Goal: Task Accomplishment & Management: Manage account settings

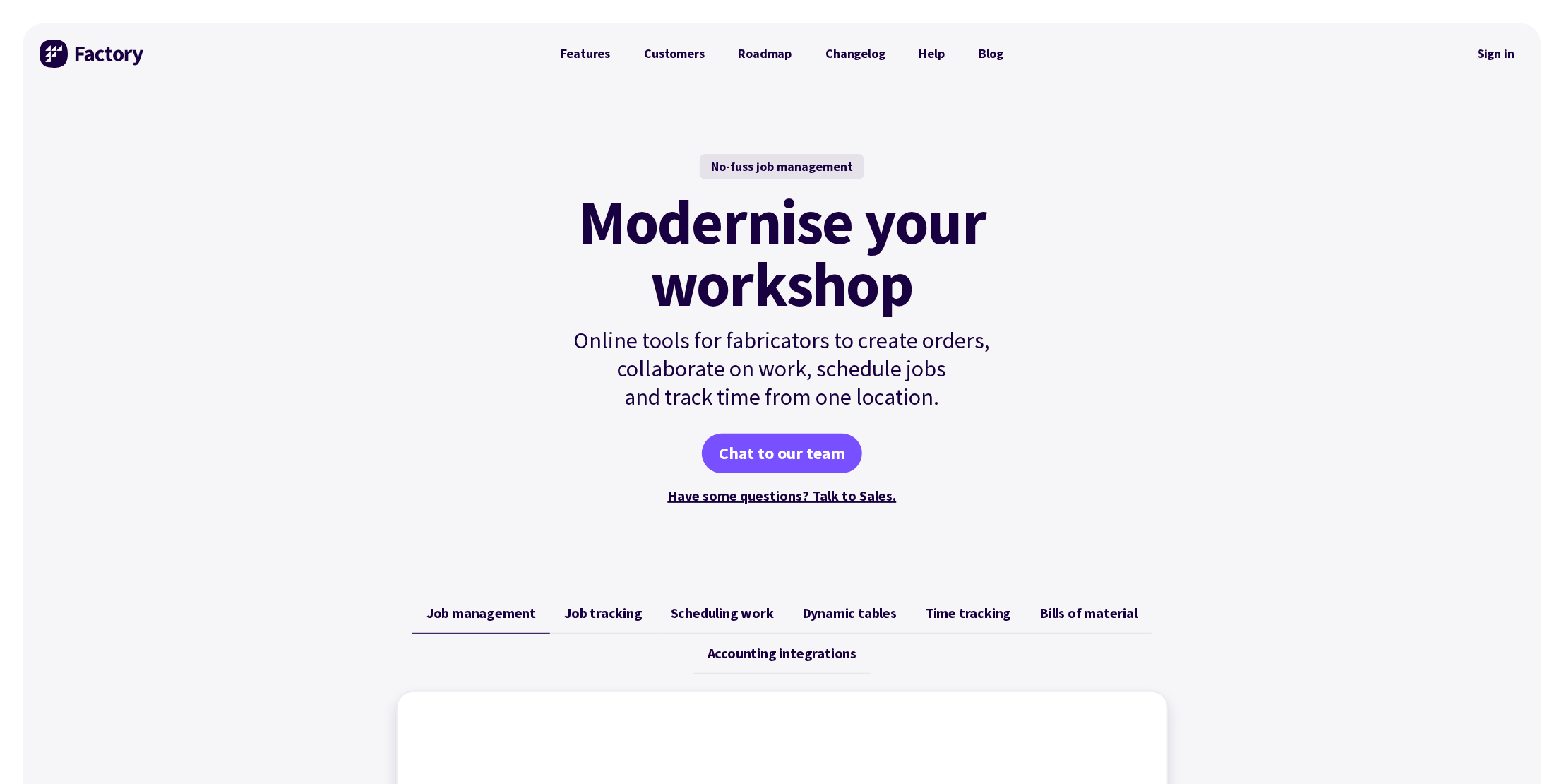
click at [1504, 47] on link "Sign in" at bounding box center [1496, 53] width 58 height 32
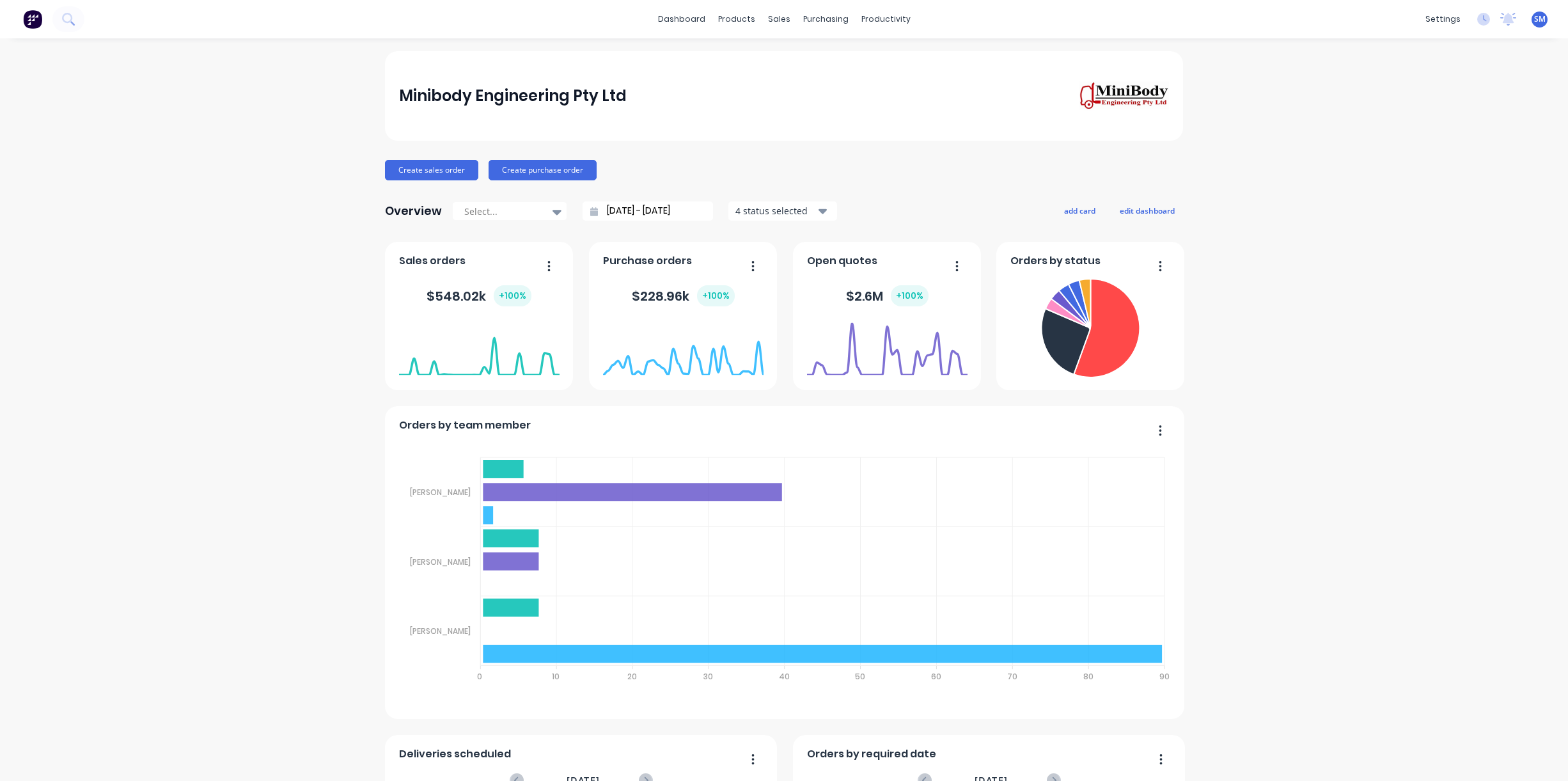
click at [816, 60] on div "Sales Orders" at bounding box center [822, 61] width 52 height 11
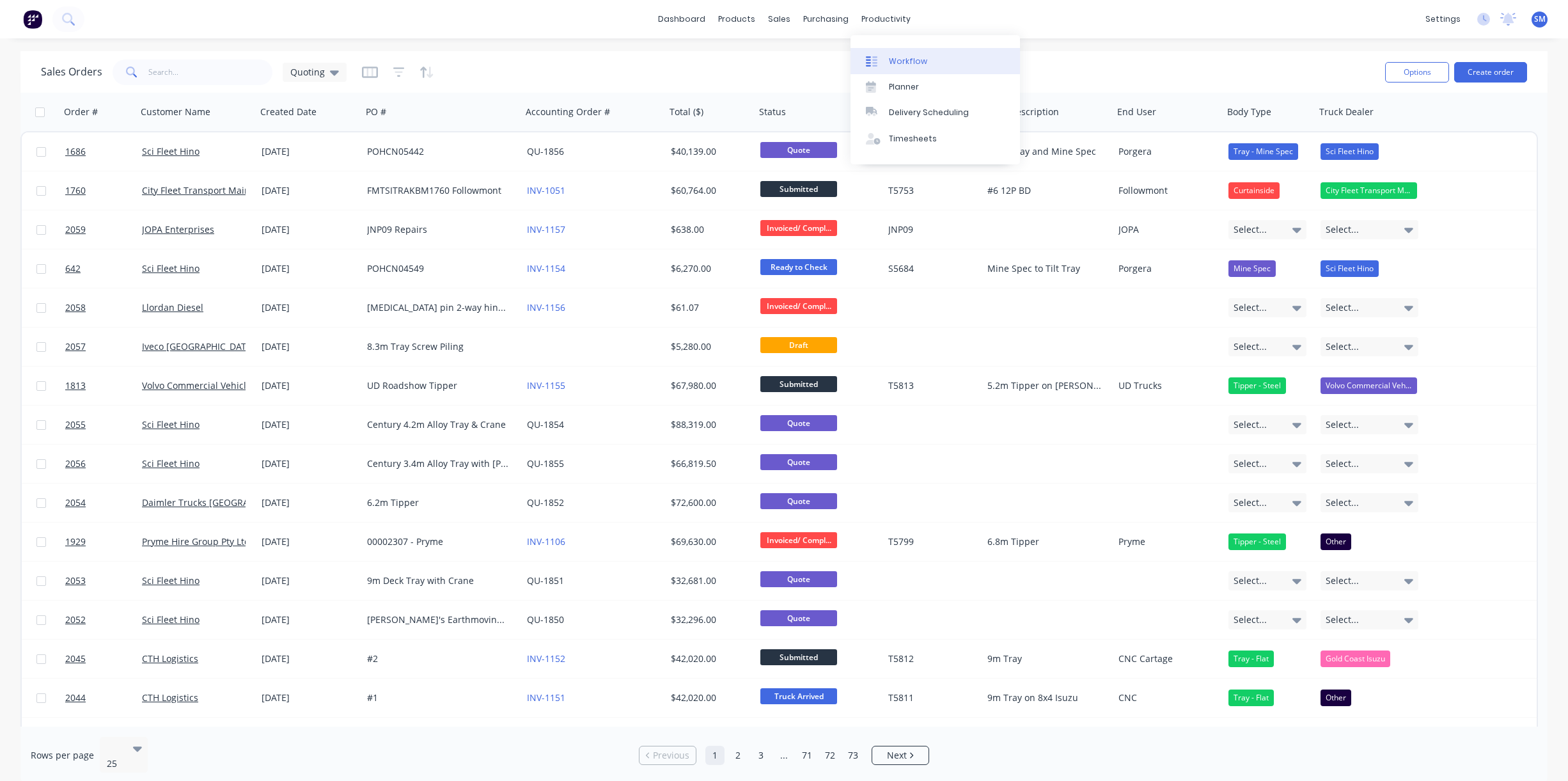
click at [915, 61] on div "Workflow" at bounding box center [908, 61] width 38 height 11
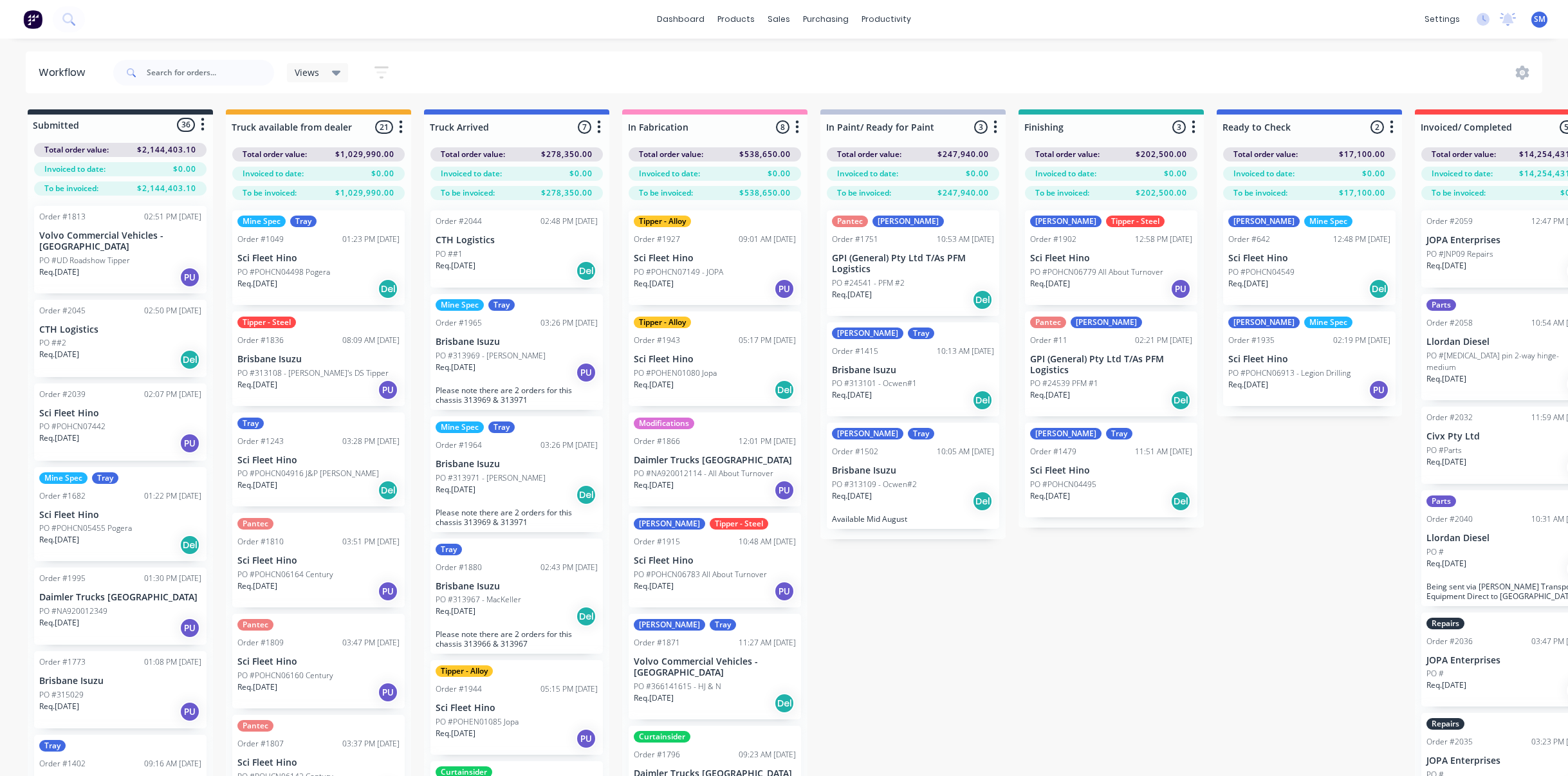
click at [1245, 540] on div "Submitted 36 Status colour #273444 hex #273444 Save Cancel Summaries Total orde…" at bounding box center [1063, 465] width 2146 height 712
click at [1150, 606] on div "Submitted 36 Status colour #273444 hex #273444 Save Cancel Summaries Total orde…" at bounding box center [1063, 465] width 2146 height 712
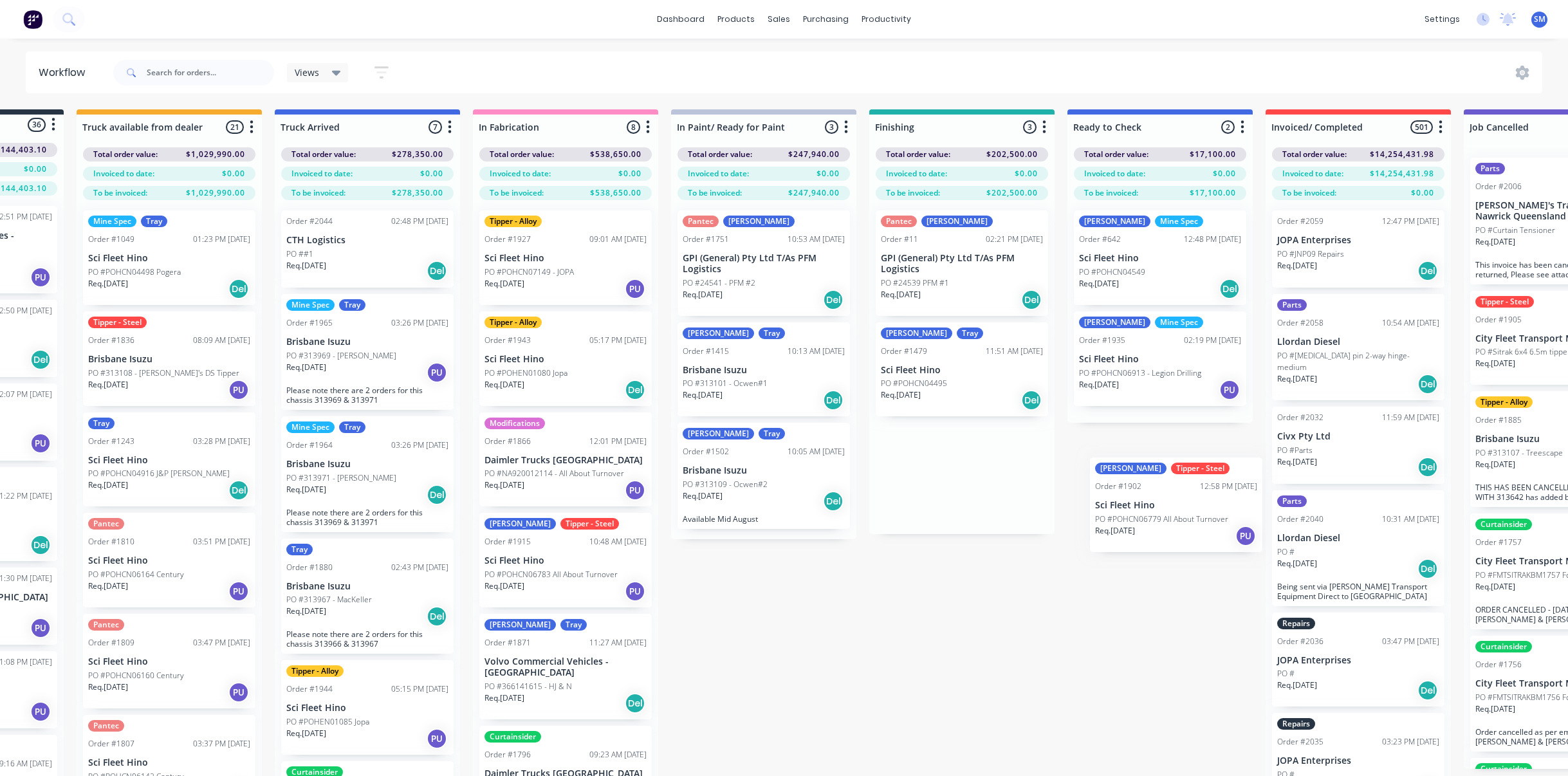
scroll to position [0, 154]
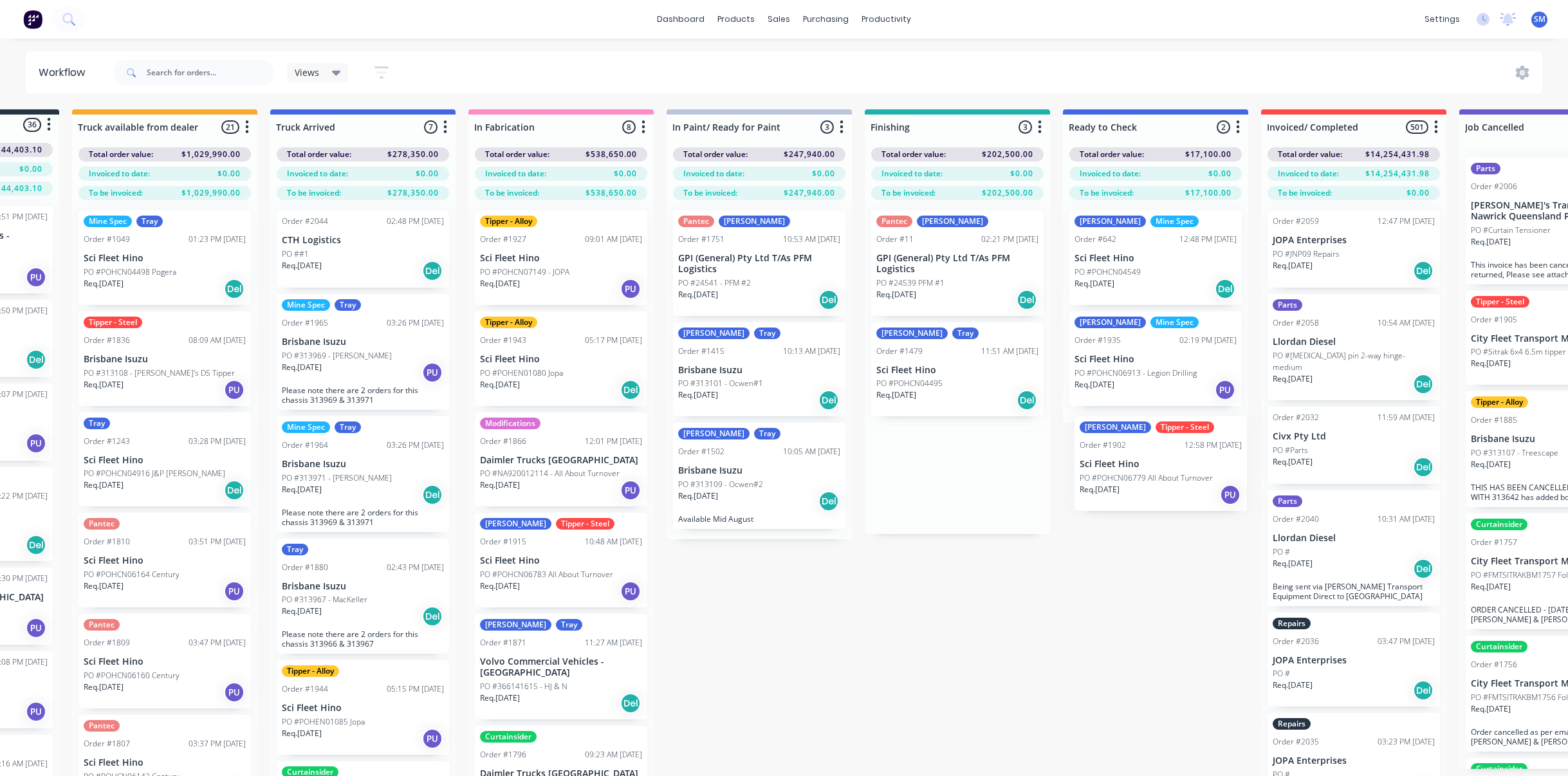
drag, startPoint x: 1063, startPoint y: 249, endPoint x: 1113, endPoint y: 461, distance: 217.8
click at [1113, 461] on div "Submitted 36 Status colour #273444 hex #273444 Save Cancel Summaries Total orde…" at bounding box center [909, 465] width 2146 height 712
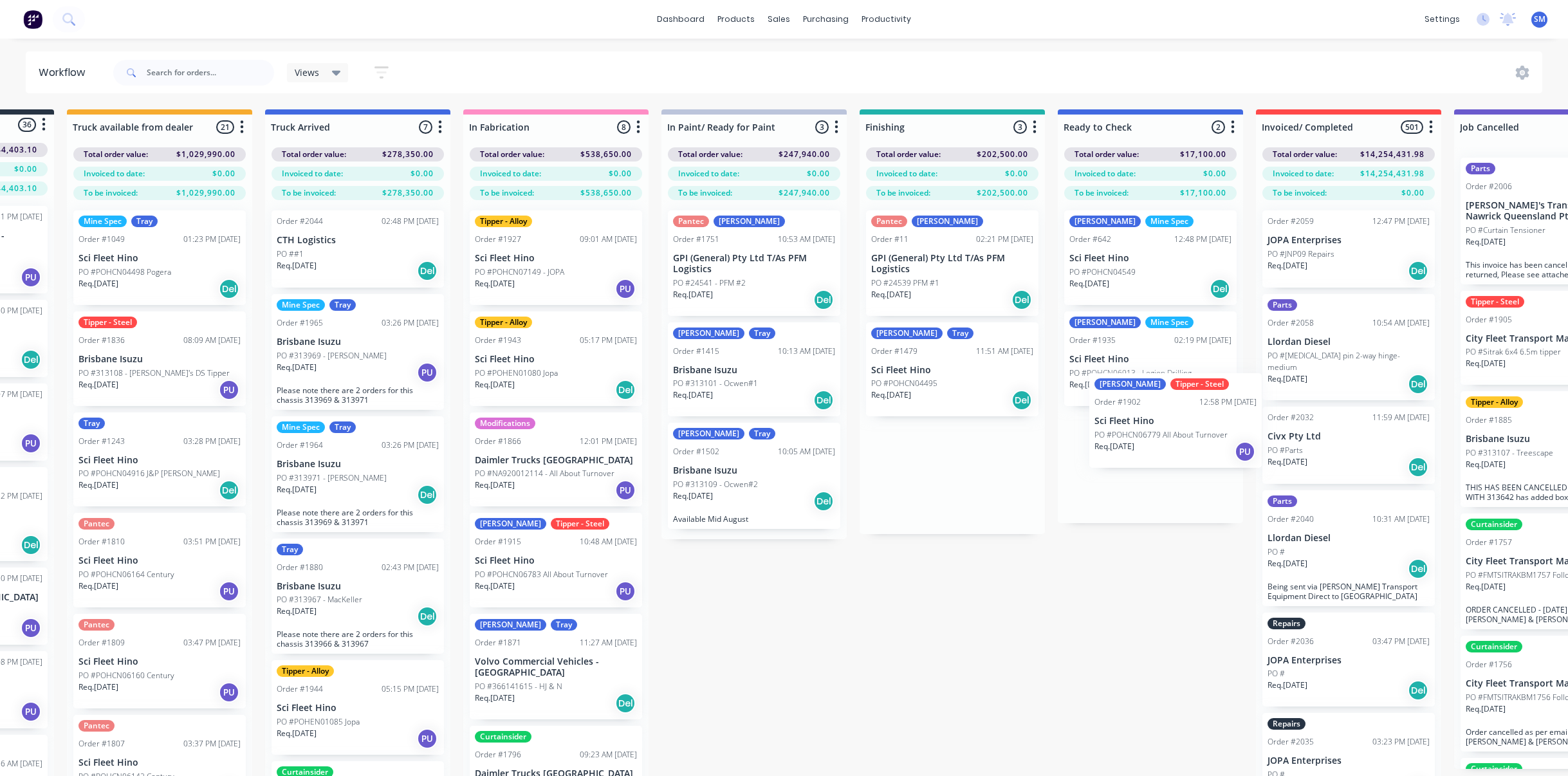
scroll to position [0, 162]
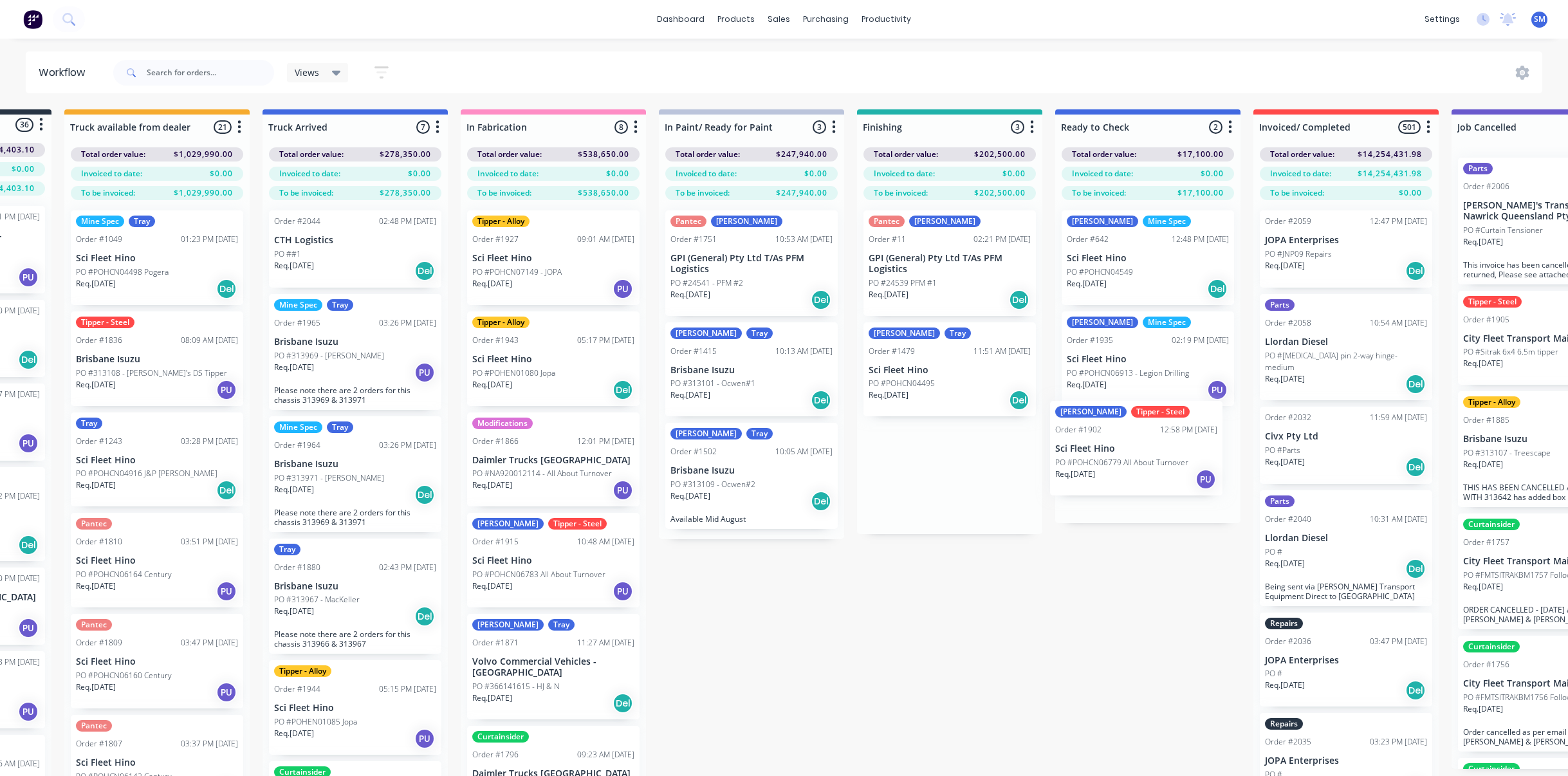
drag, startPoint x: 930, startPoint y: 246, endPoint x: 1113, endPoint y: 440, distance: 266.7
click at [1113, 440] on div "Submitted 36 Status colour #273444 hex #273444 Save Cancel Summaries Total orde…" at bounding box center [902, 465] width 2146 height 712
click at [925, 554] on div "Submitted 36 Status colour #273444 hex #273444 Save Cancel Summaries Total orde…" at bounding box center [902, 465] width 2146 height 712
click at [980, 691] on div "Submitted 36 Status colour #273444 hex #273444 Save Cancel Summaries Total orde…" at bounding box center [902, 465] width 2146 height 712
click at [1063, 637] on div "Submitted 36 Status colour #273444 hex #273444 Save Cancel Summaries Total orde…" at bounding box center [902, 465] width 2146 height 712
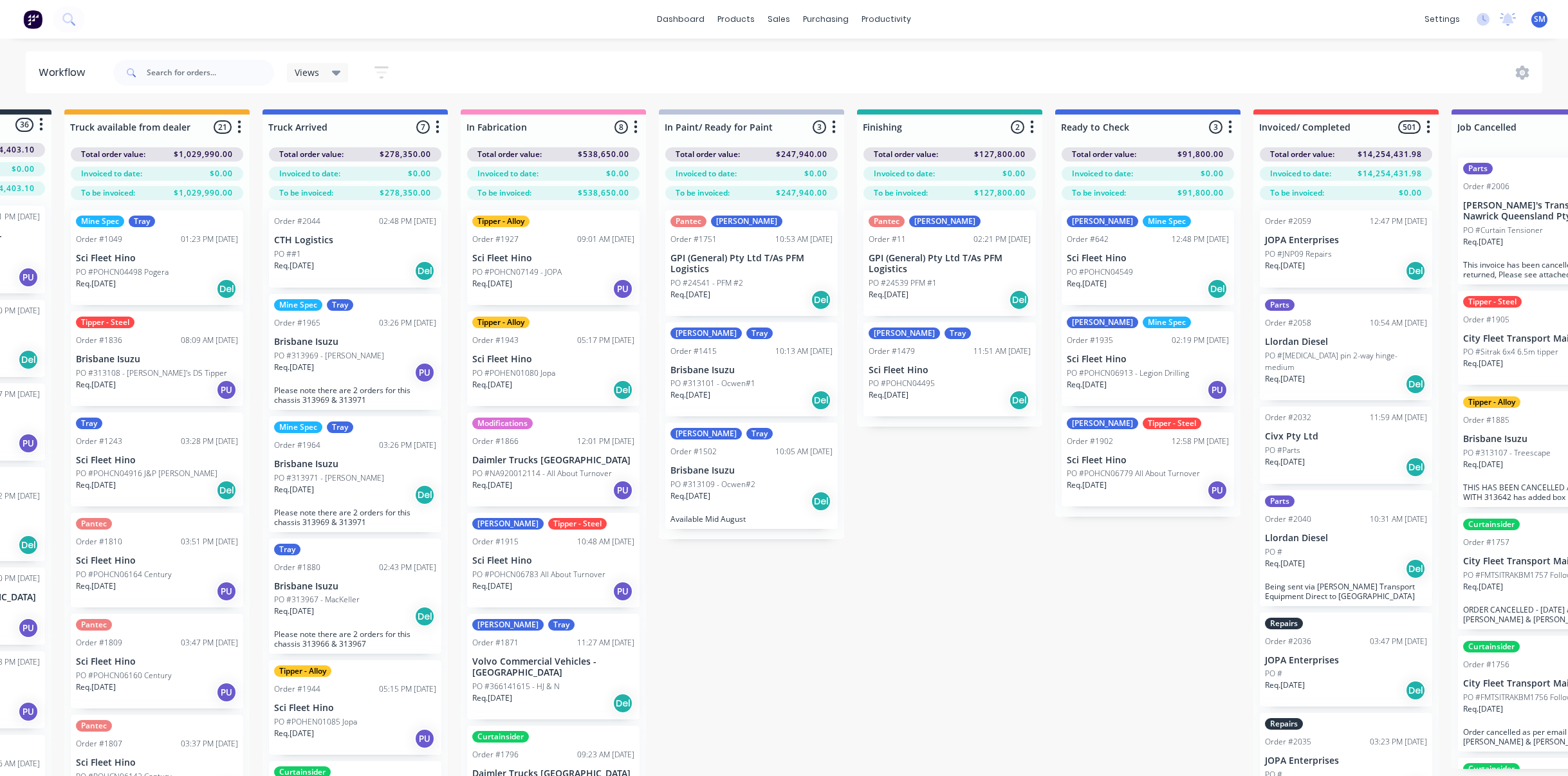
click at [910, 368] on p "Sci Fleet Hino" at bounding box center [949, 370] width 162 height 11
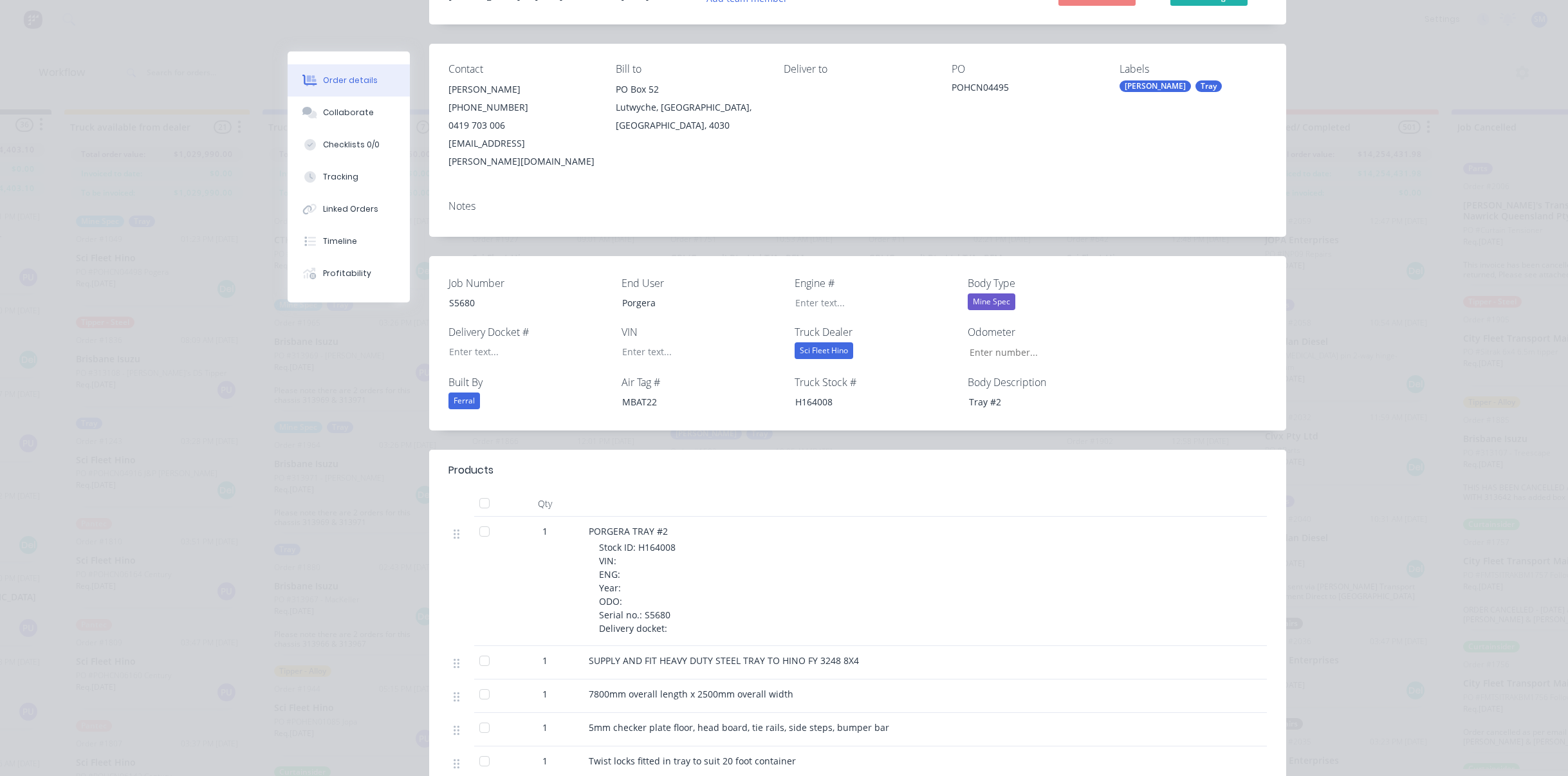
scroll to position [0, 0]
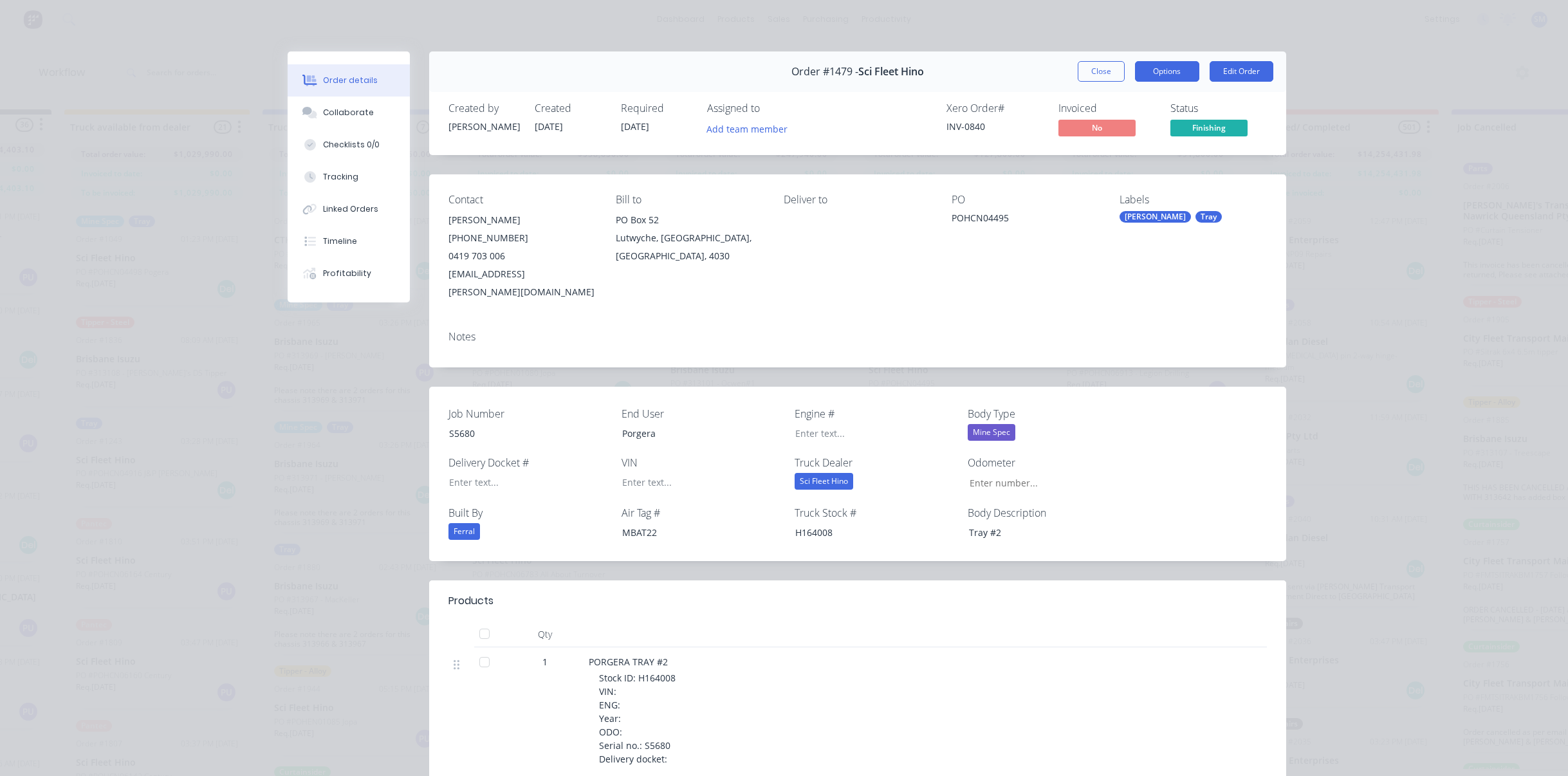
click at [1170, 69] on button "Options" at bounding box center [1167, 71] width 64 height 21
click at [1097, 129] on div "Work Order" at bounding box center [1131, 130] width 112 height 18
click at [1090, 154] on div "Standard" at bounding box center [1131, 156] width 112 height 18
click at [337, 118] on div "Collaborate" at bounding box center [348, 113] width 51 height 12
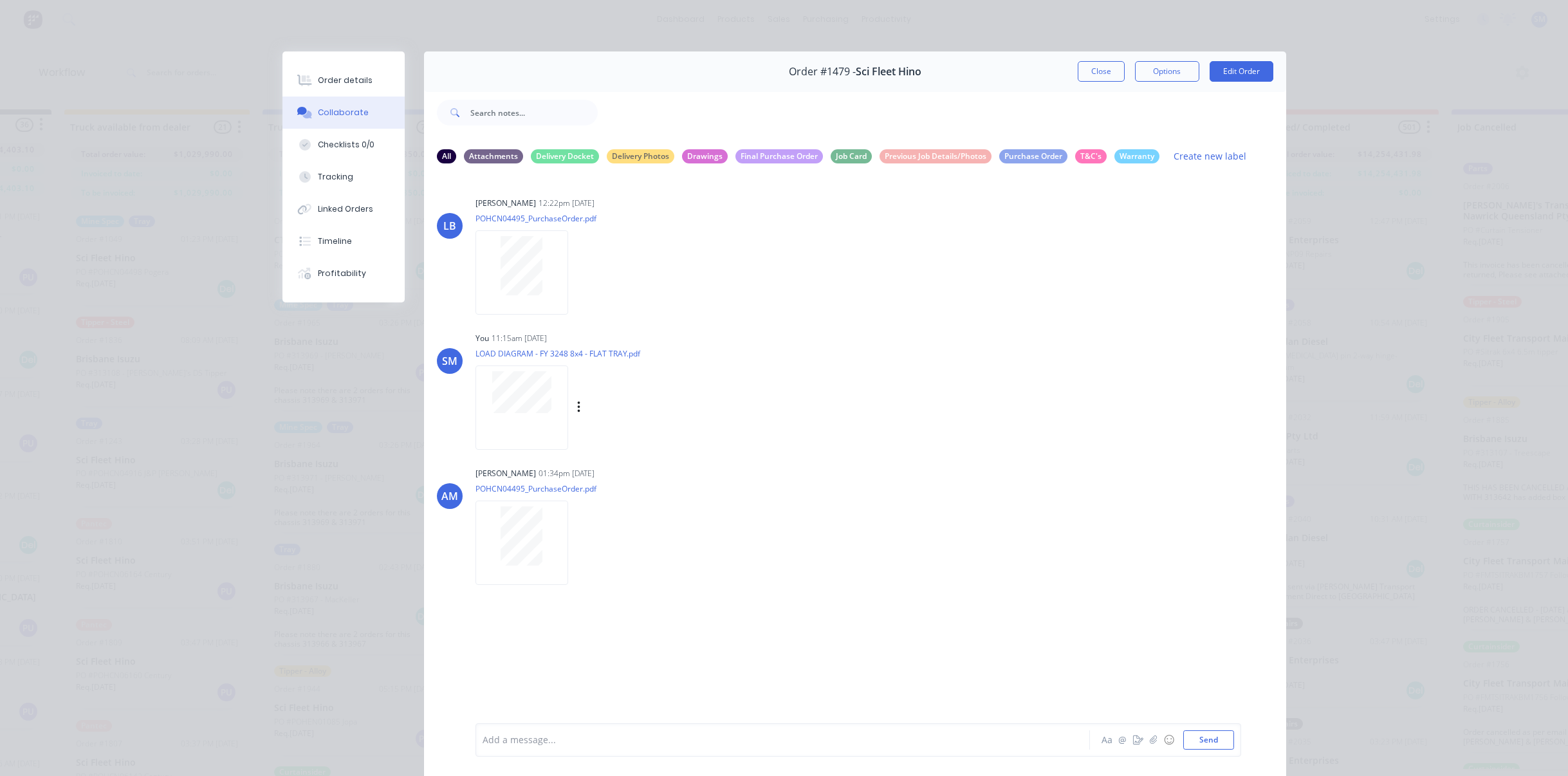
click at [836, 387] on div "You 11:15am 31/07/25 LOAD DIAGRAM - FY 3248 8x4 - FLAT TRAY.pdf Labels Download…" at bounding box center [677, 387] width 402 height 116
click at [264, 476] on div "Order details Collaborate Checklists 0/0 Tracking Linked Orders Timeline Profit…" at bounding box center [784, 388] width 1568 height 776
click at [1086, 72] on button "Close" at bounding box center [1101, 71] width 47 height 21
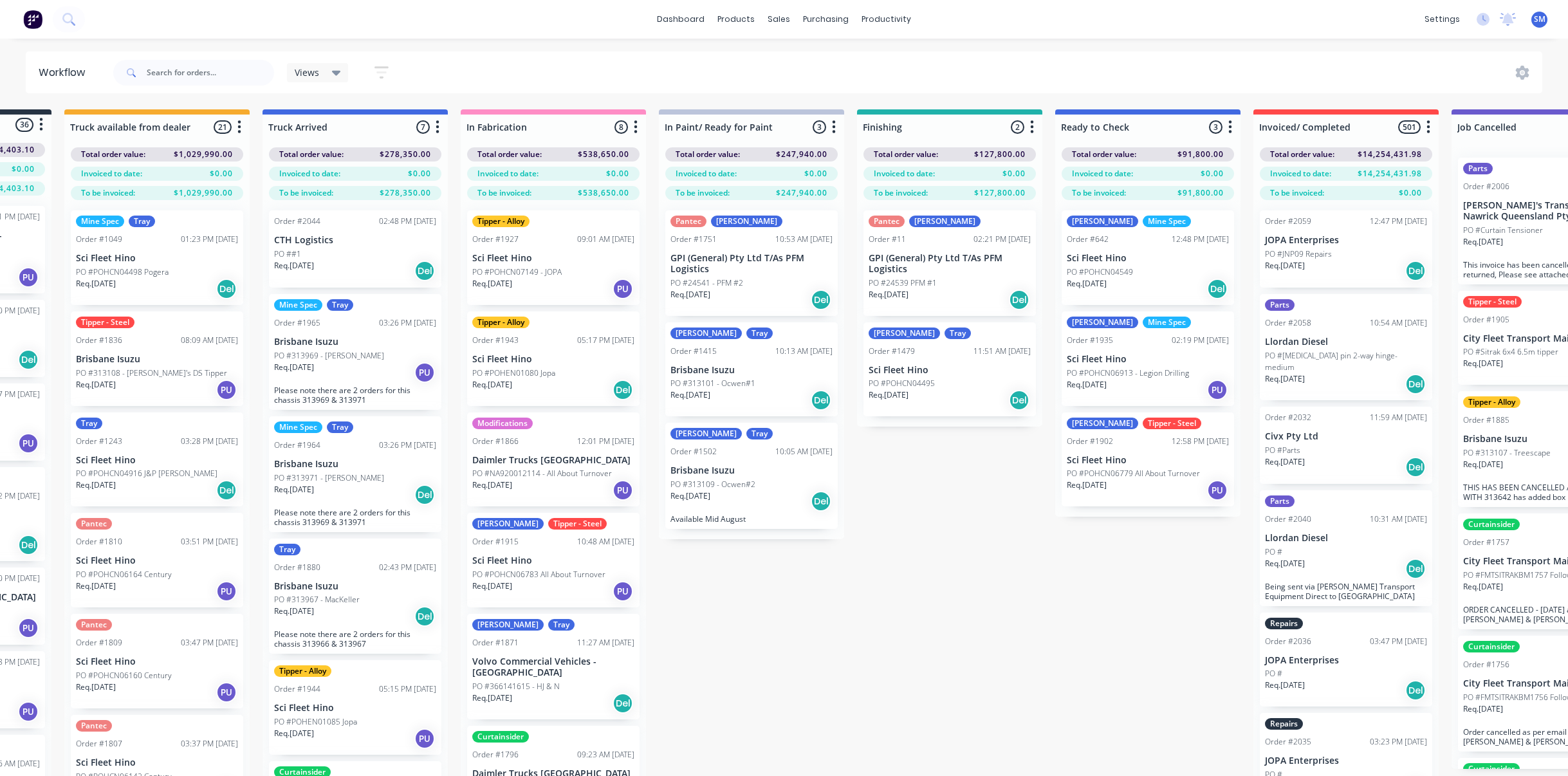
click at [953, 579] on div "Submitted 36 Status colour #273444 hex #273444 Save Cancel Summaries Total orde…" at bounding box center [902, 465] width 2146 height 712
click at [1024, 653] on div "Submitted 36 Status colour #273444 hex #273444 Save Cancel Summaries Total orde…" at bounding box center [902, 465] width 2146 height 712
click at [1077, 641] on div "Submitted 36 Status colour #273444 hex #273444 Save Cancel Summaries Total orde…" at bounding box center [902, 465] width 2146 height 712
drag, startPoint x: 1056, startPoint y: 610, endPoint x: 1084, endPoint y: 622, distance: 30.5
click at [1056, 612] on div "Submitted 36 Status colour #273444 hex #273444 Save Cancel Summaries Total orde…" at bounding box center [902, 465] width 2146 height 712
